Goal: Check status

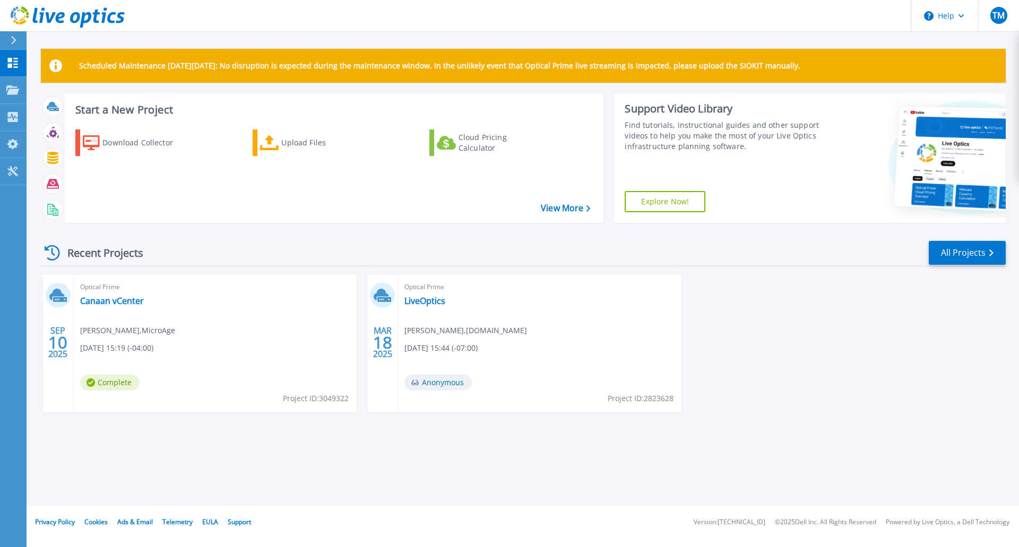
click at [102, 292] on span "Optical Prime" at bounding box center [215, 287] width 270 height 12
click at [103, 301] on link "Canaan vCenter" at bounding box center [112, 300] width 64 height 11
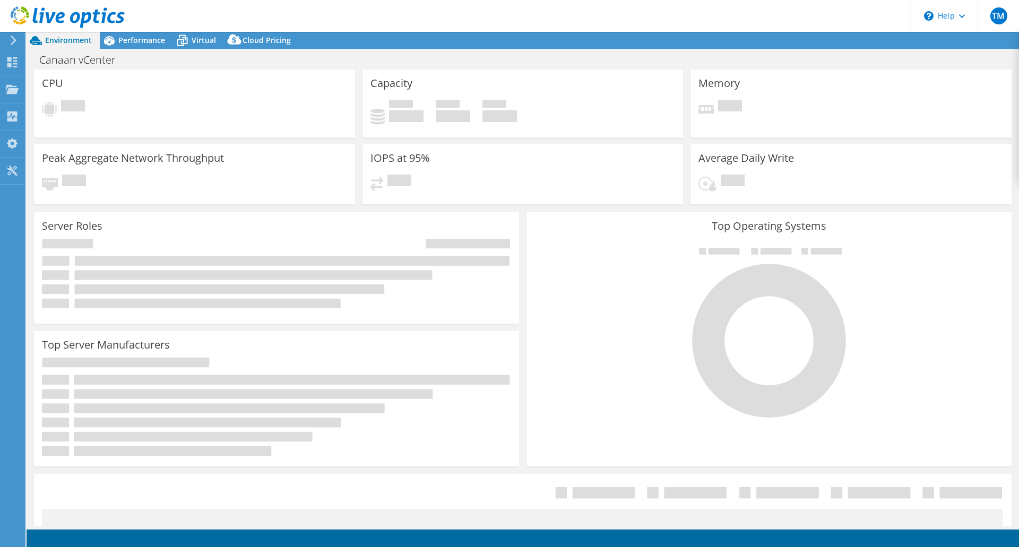
select select "USD"
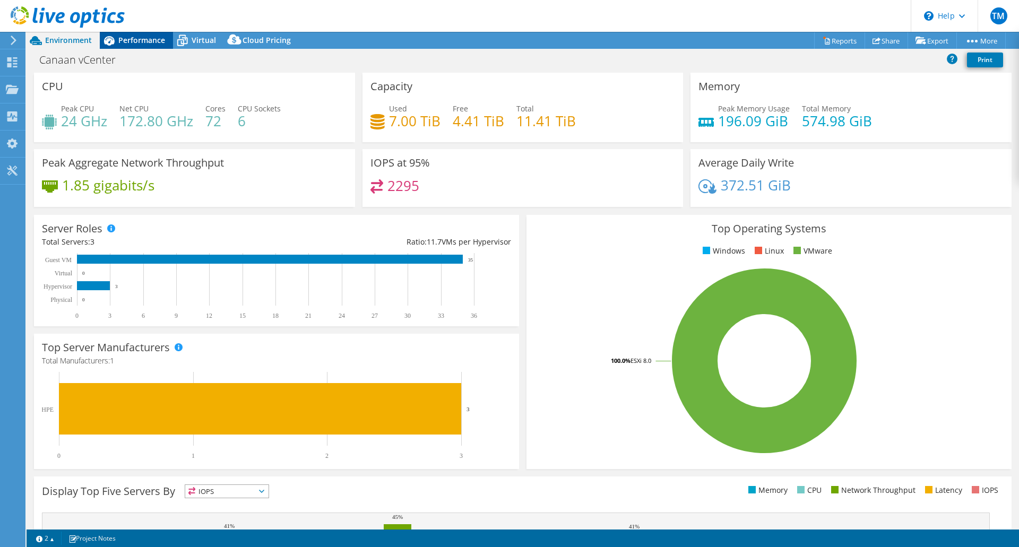
click at [154, 40] on span "Performance" at bounding box center [141, 40] width 47 height 10
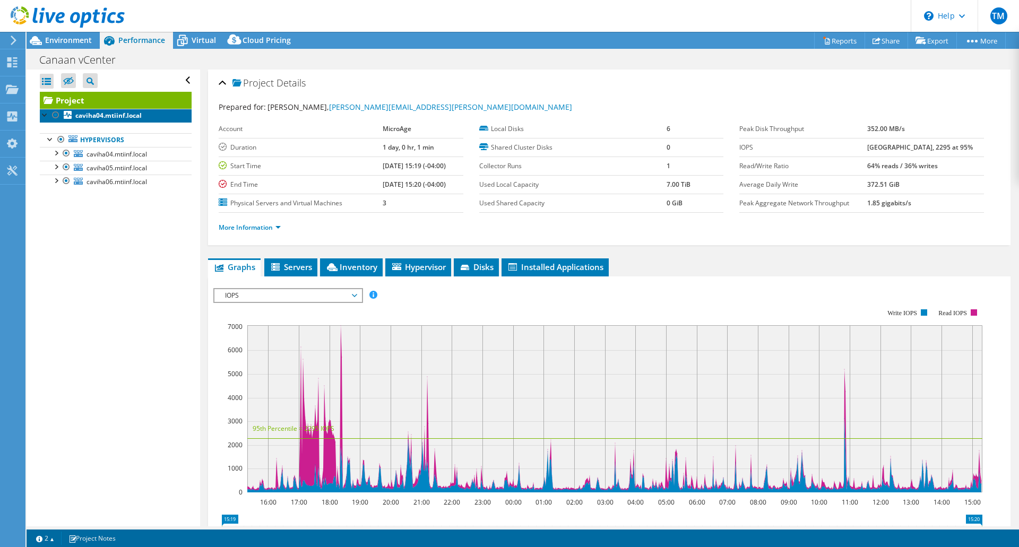
click at [97, 116] on b "caviha04.mtiinf.local" at bounding box center [108, 115] width 66 height 9
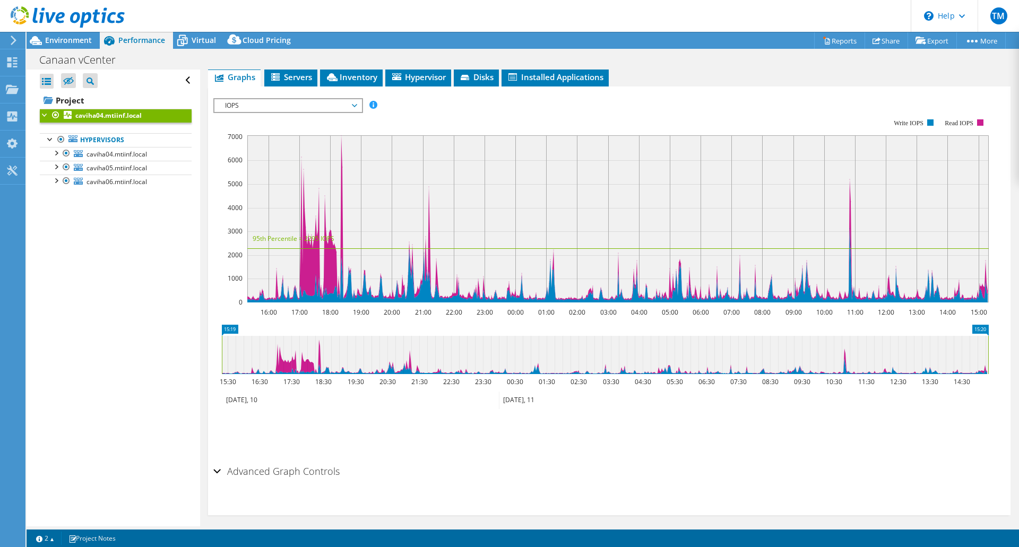
scroll to position [186, 0]
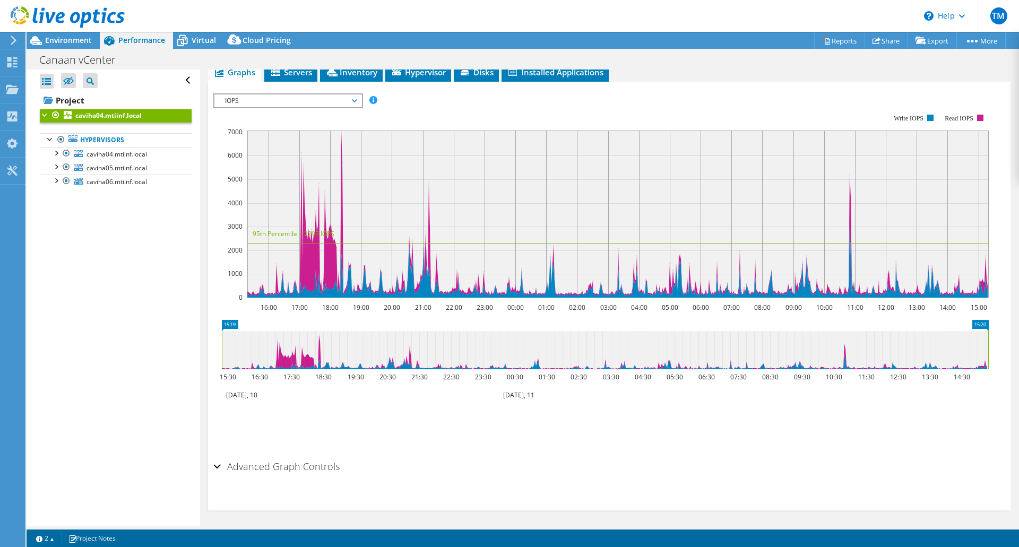
click at [223, 465] on h2 "Advanced Graph Controls" at bounding box center [276, 466] width 126 height 21
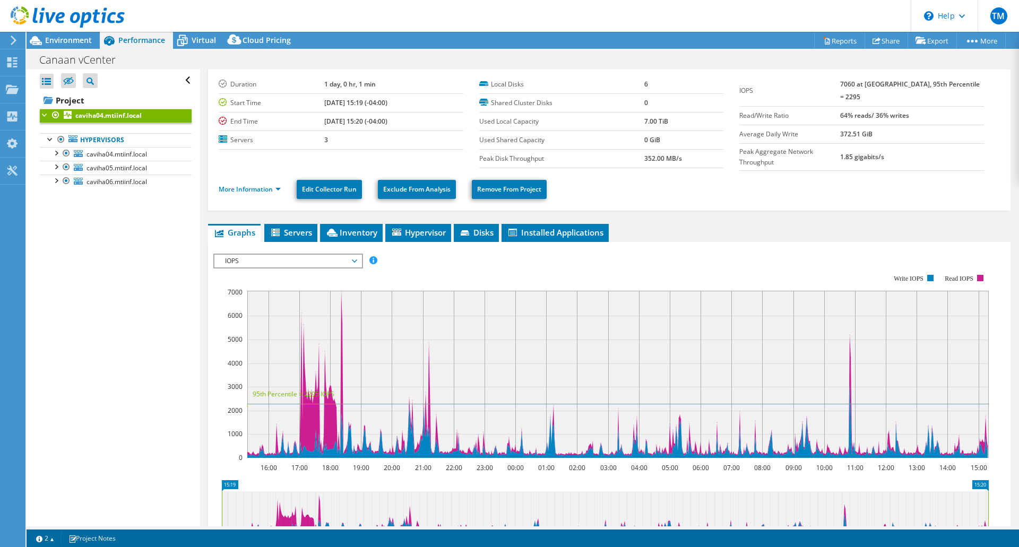
scroll to position [25, 0]
click at [301, 231] on span "Servers" at bounding box center [291, 233] width 42 height 11
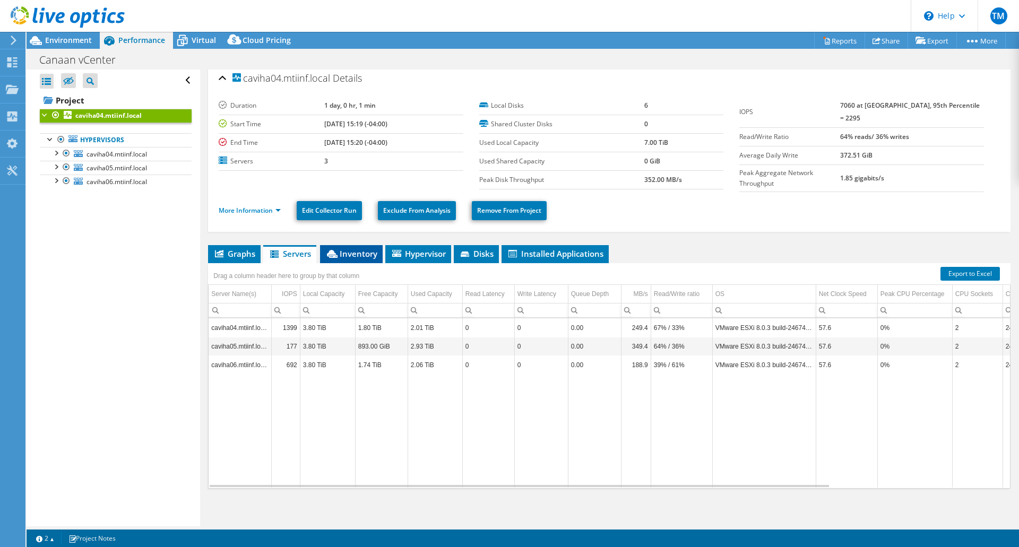
click at [372, 250] on span "Inventory" at bounding box center [351, 253] width 52 height 11
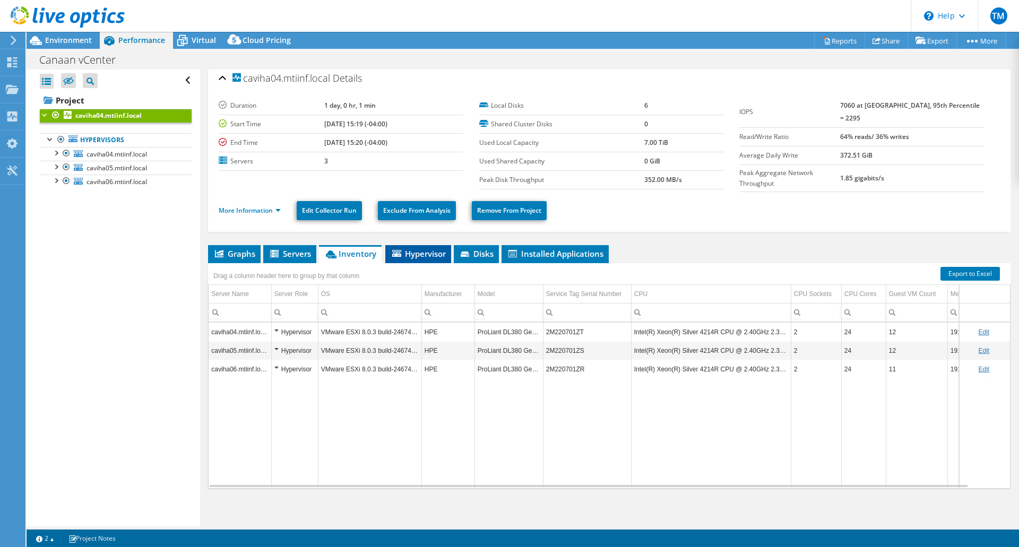
click at [406, 252] on span "Hypervisor" at bounding box center [417, 253] width 55 height 11
